Goal: Navigation & Orientation: Find specific page/section

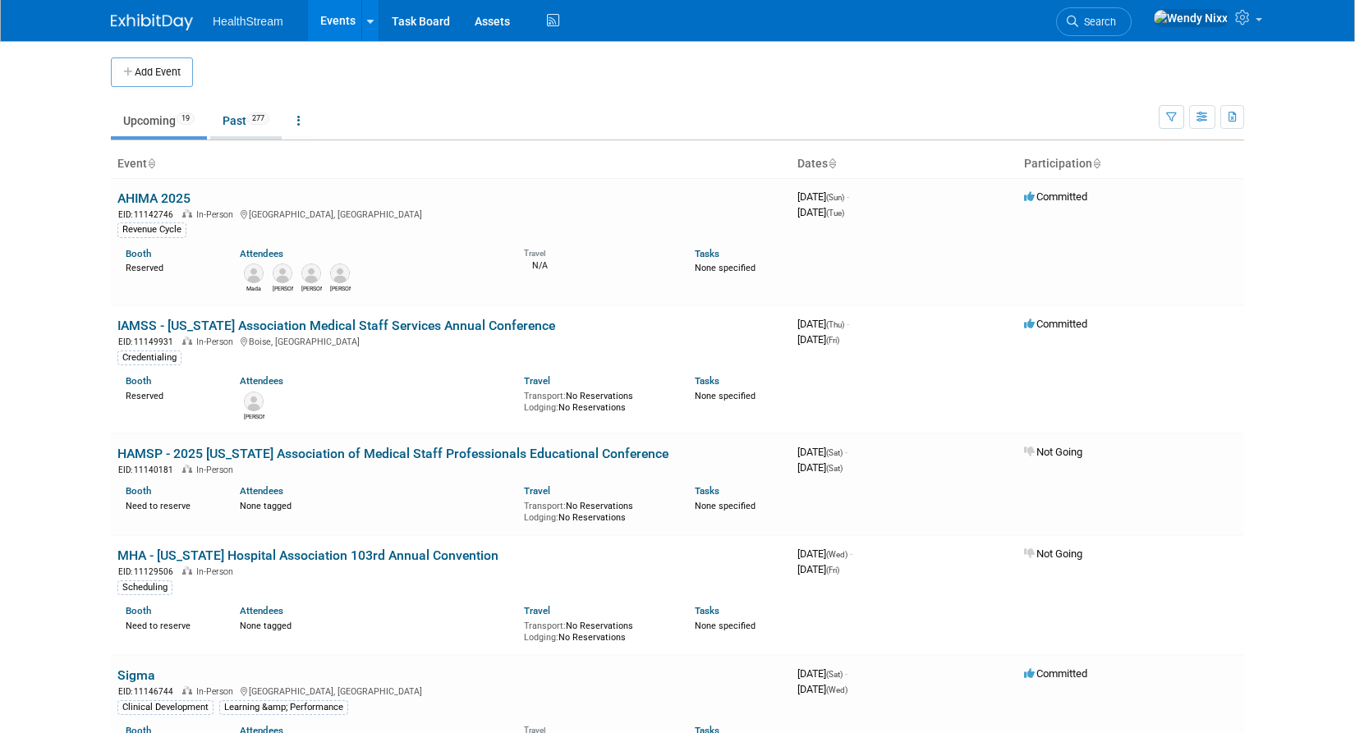
click at [240, 115] on link "Past 277" at bounding box center [245, 120] width 71 height 31
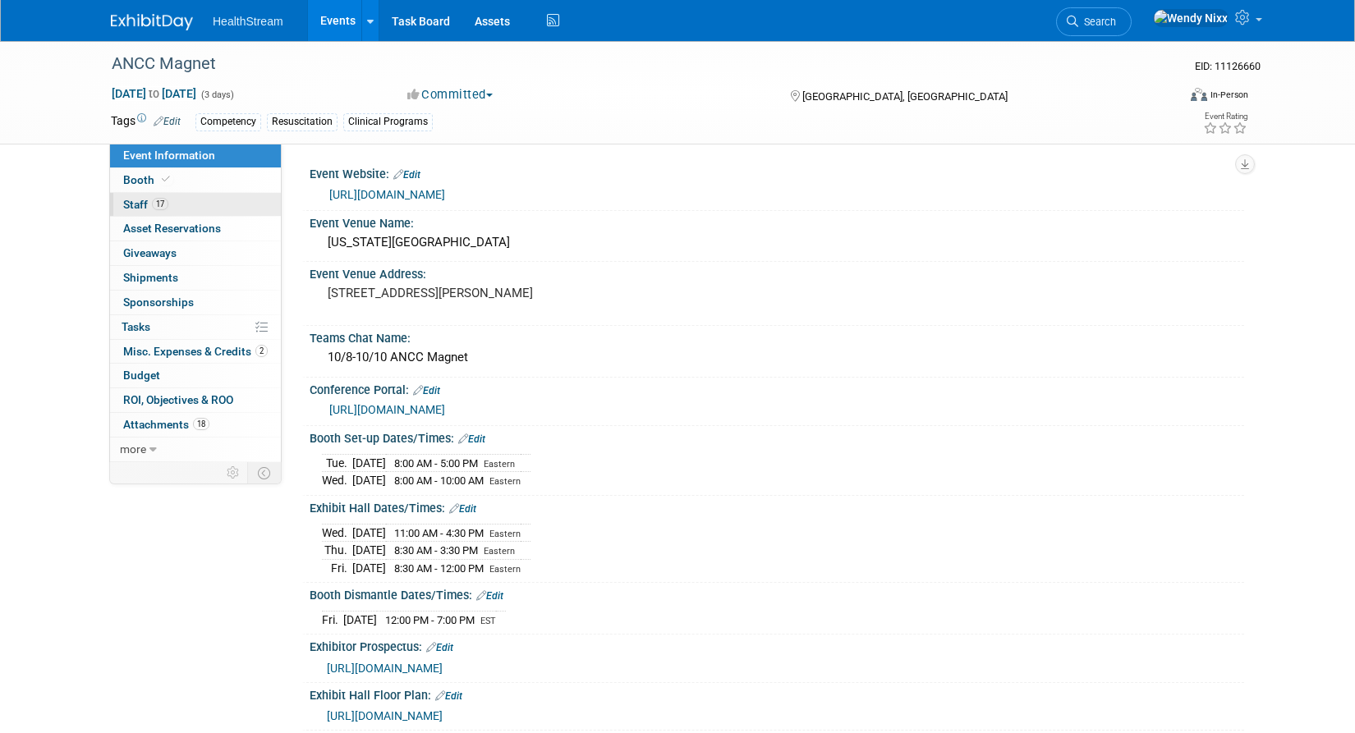
click at [138, 209] on span "Staff 17" at bounding box center [145, 204] width 45 height 13
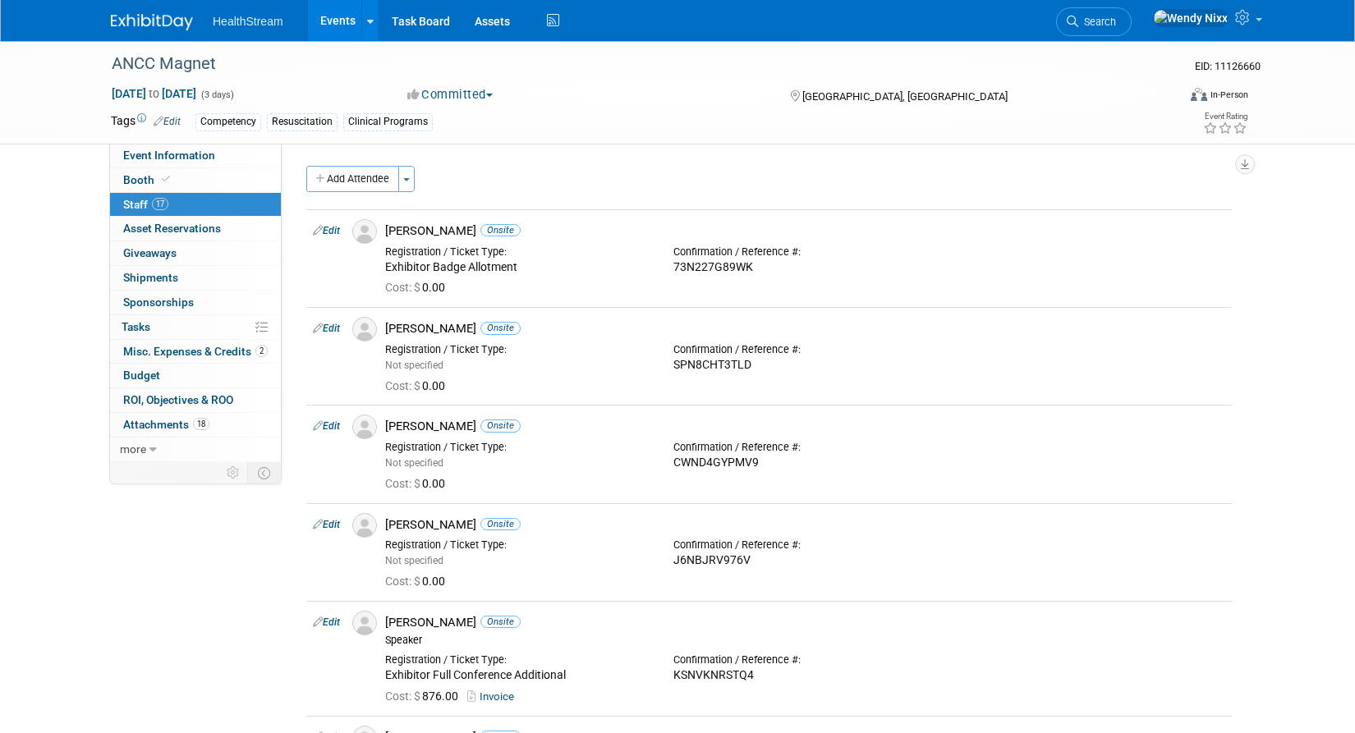
click at [342, 19] on link "Events" at bounding box center [338, 20] width 60 height 41
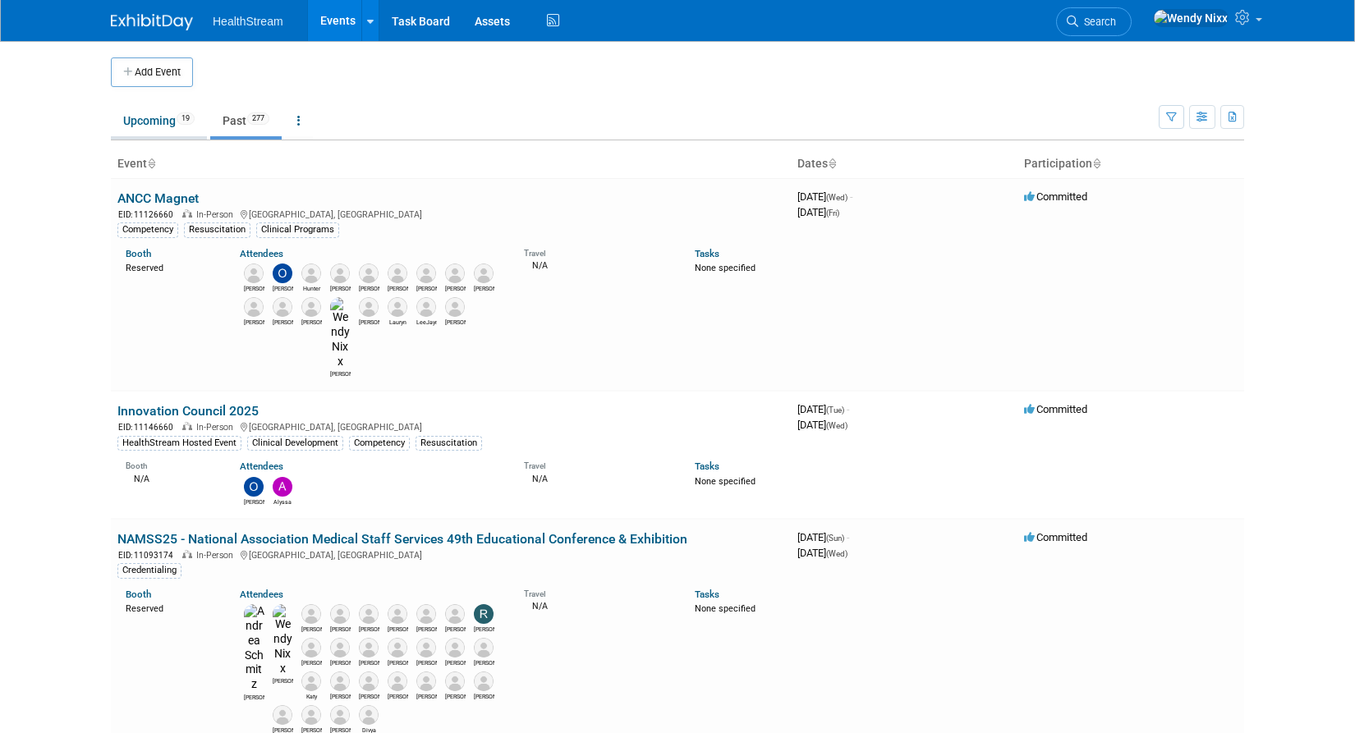
click at [143, 123] on link "Upcoming 19" at bounding box center [159, 120] width 96 height 31
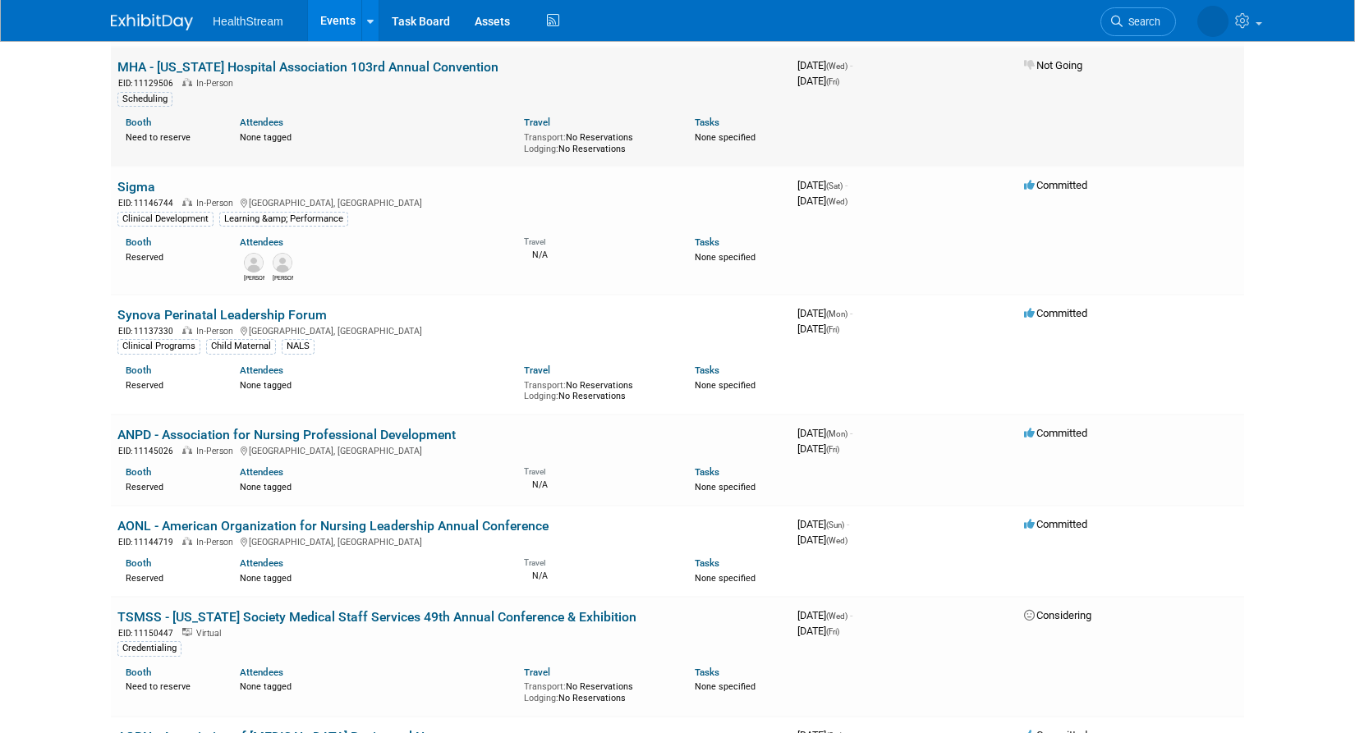
scroll to position [493, 0]
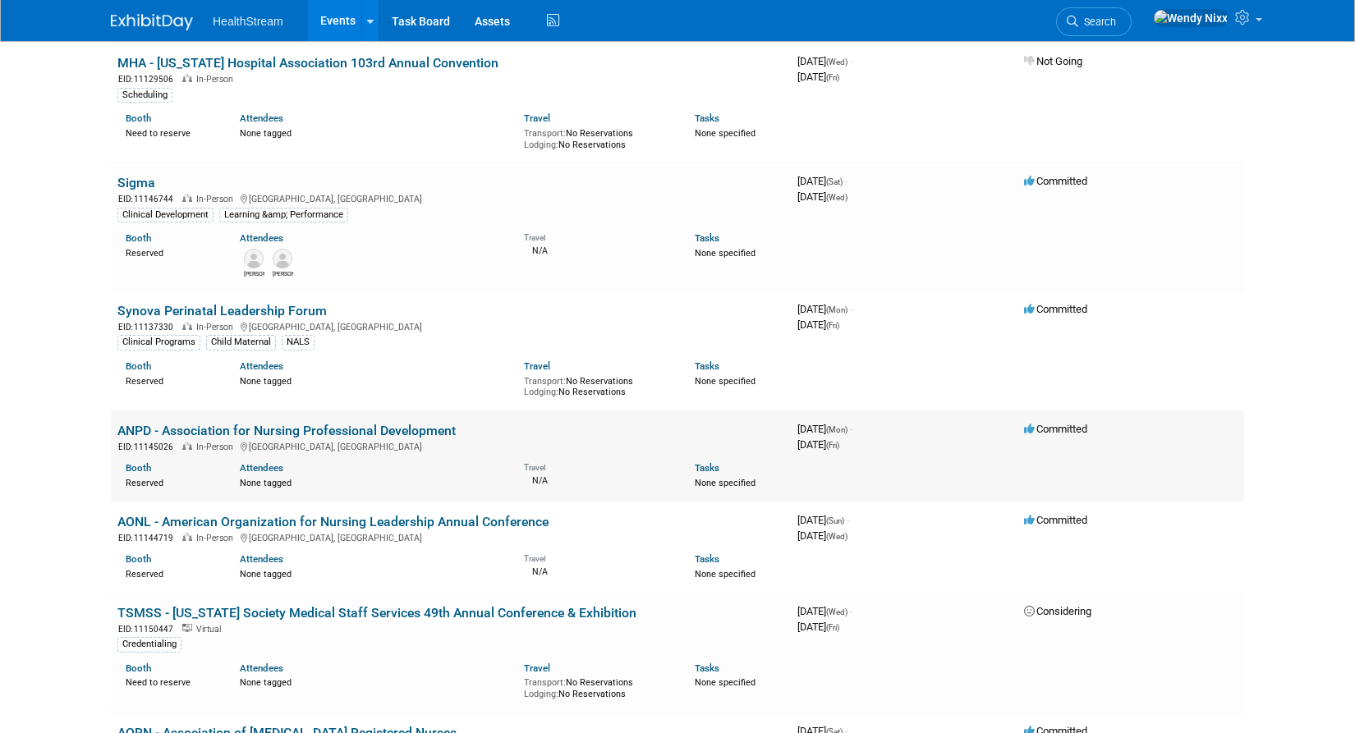
click at [417, 434] on link "ANPD - Association for Nursing Professional Development" at bounding box center [286, 431] width 338 height 16
